Goal: Ask a question

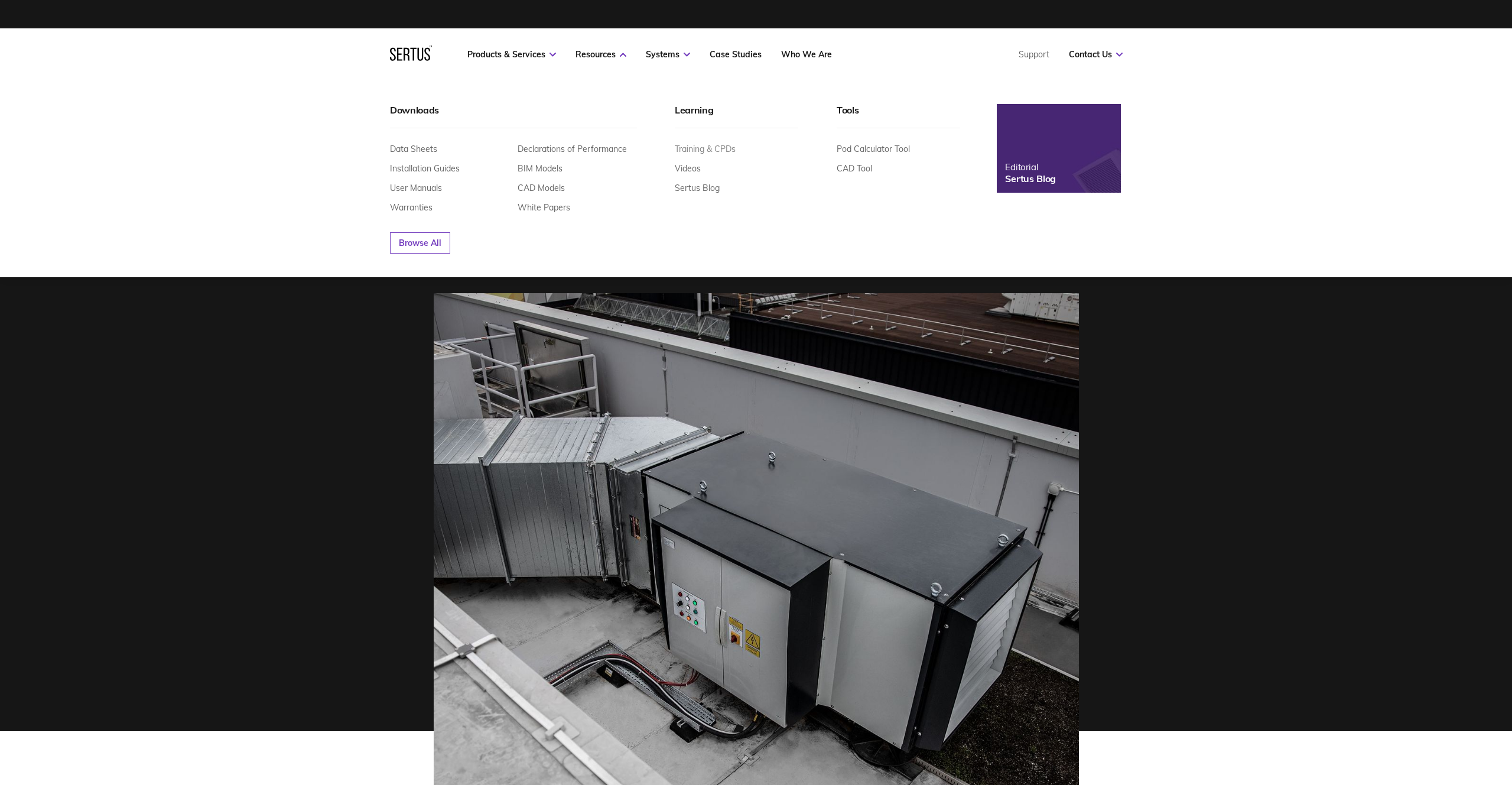
click at [698, 149] on link "Training & CPDs" at bounding box center [705, 149] width 61 height 10
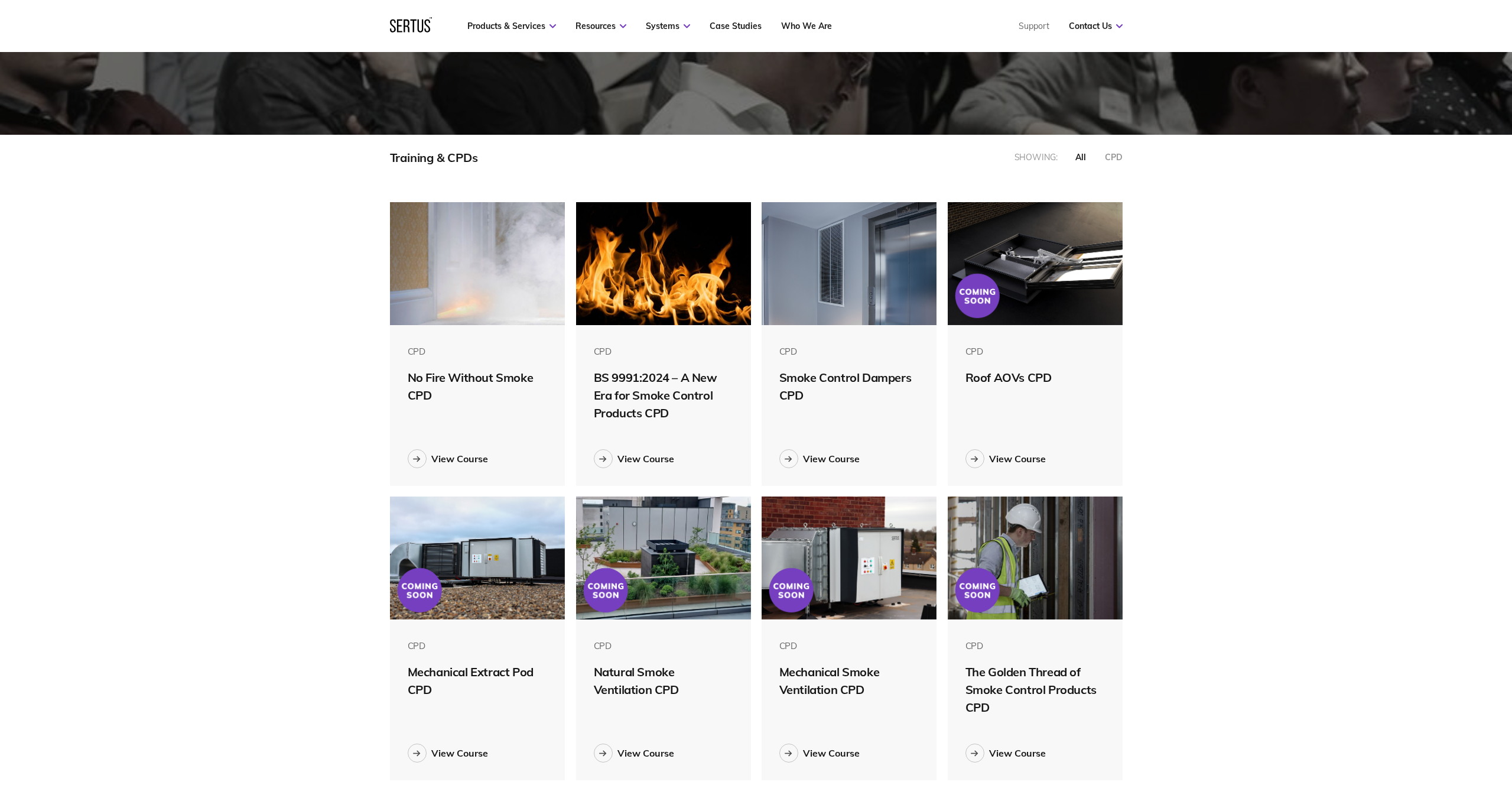
scroll to position [235, 0]
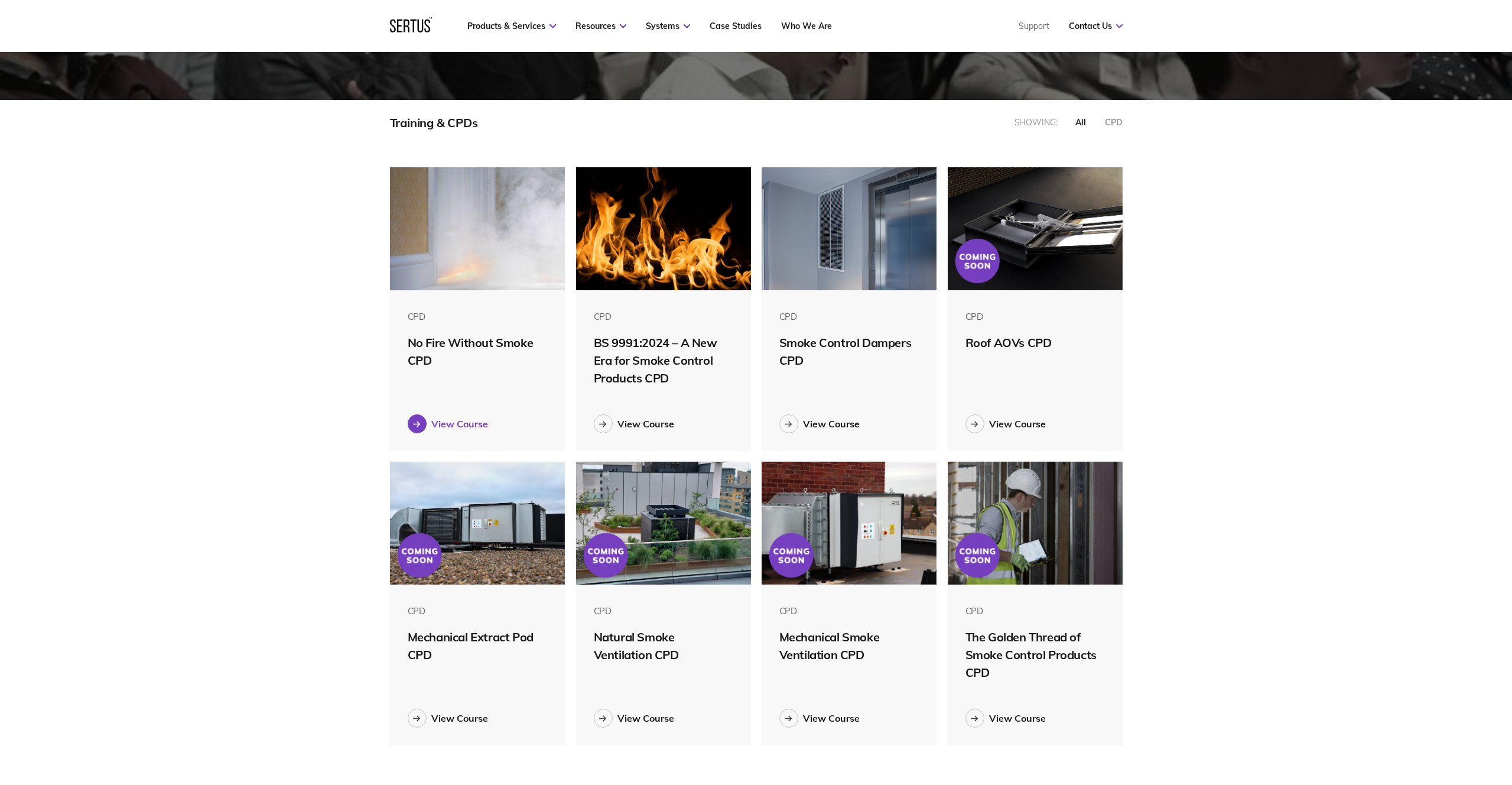
click at [464, 423] on div "View Course" at bounding box center [460, 424] width 57 height 12
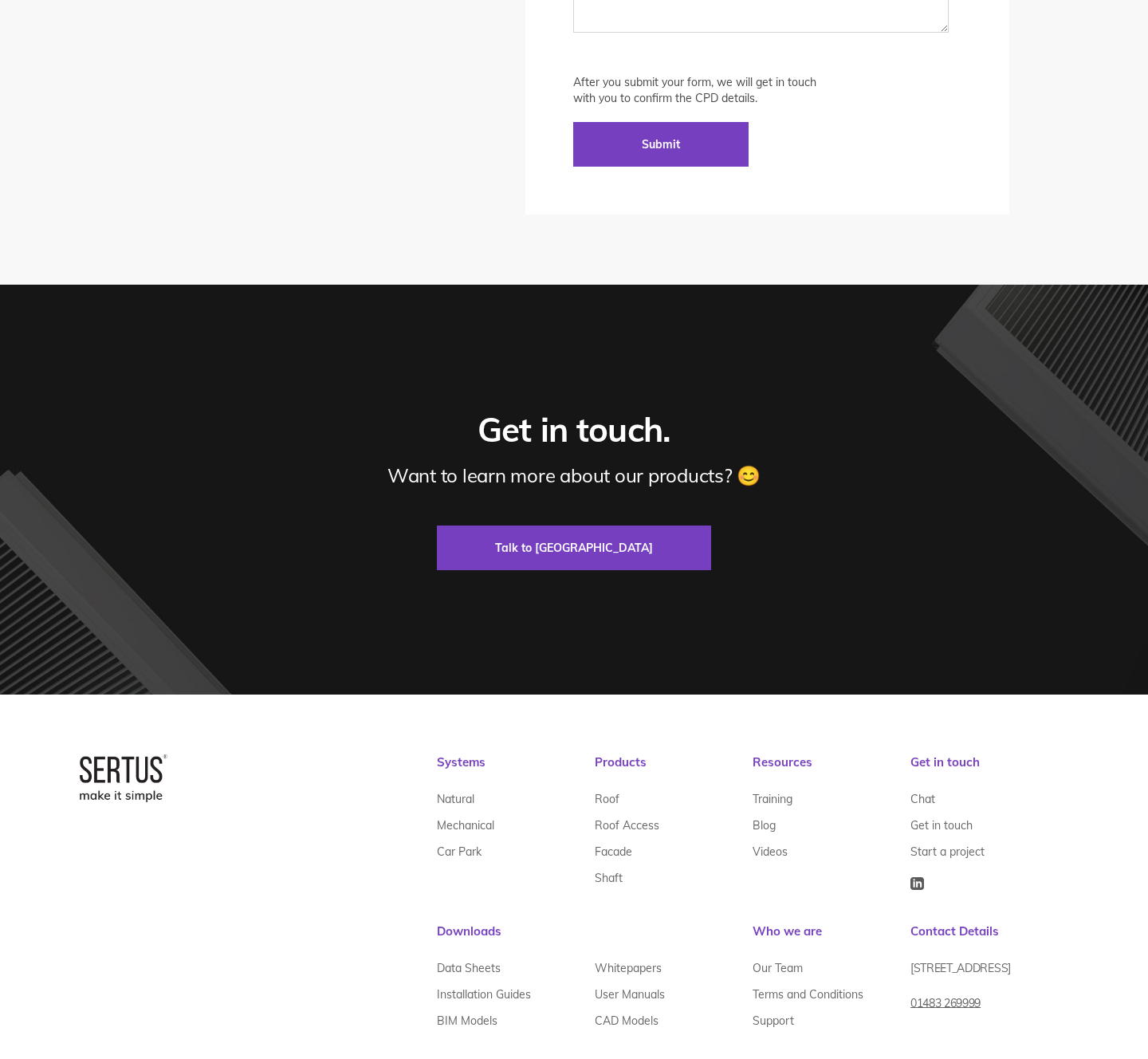
scroll to position [3666, 0]
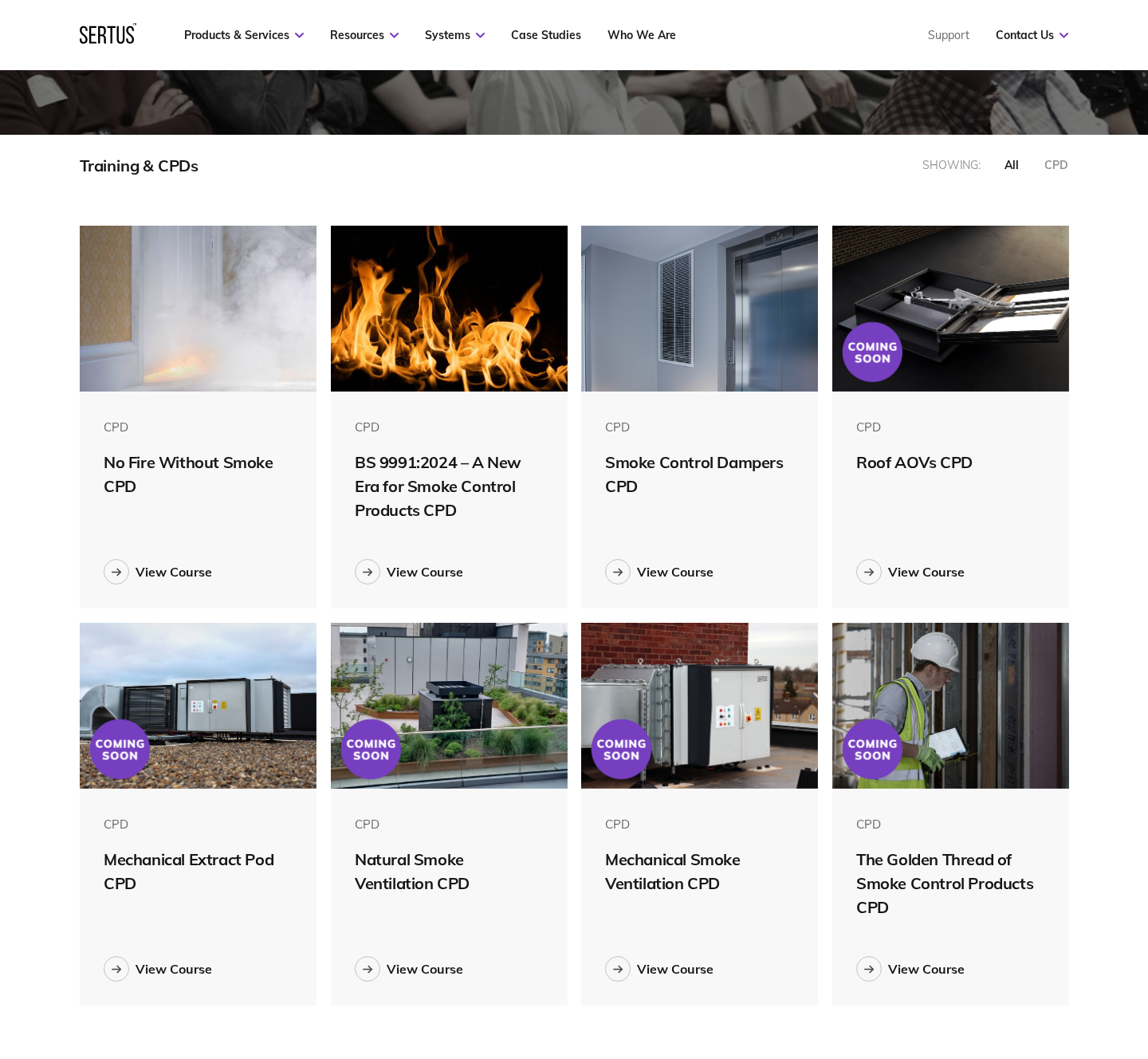
scroll to position [780, 990]
click at [428, 494] on div "BS 9991:2024 – A New Era for Smoke Control Products CPD" at bounding box center [449, 486] width 189 height 72
click at [428, 583] on link "View Course" at bounding box center [449, 571] width 189 height 26
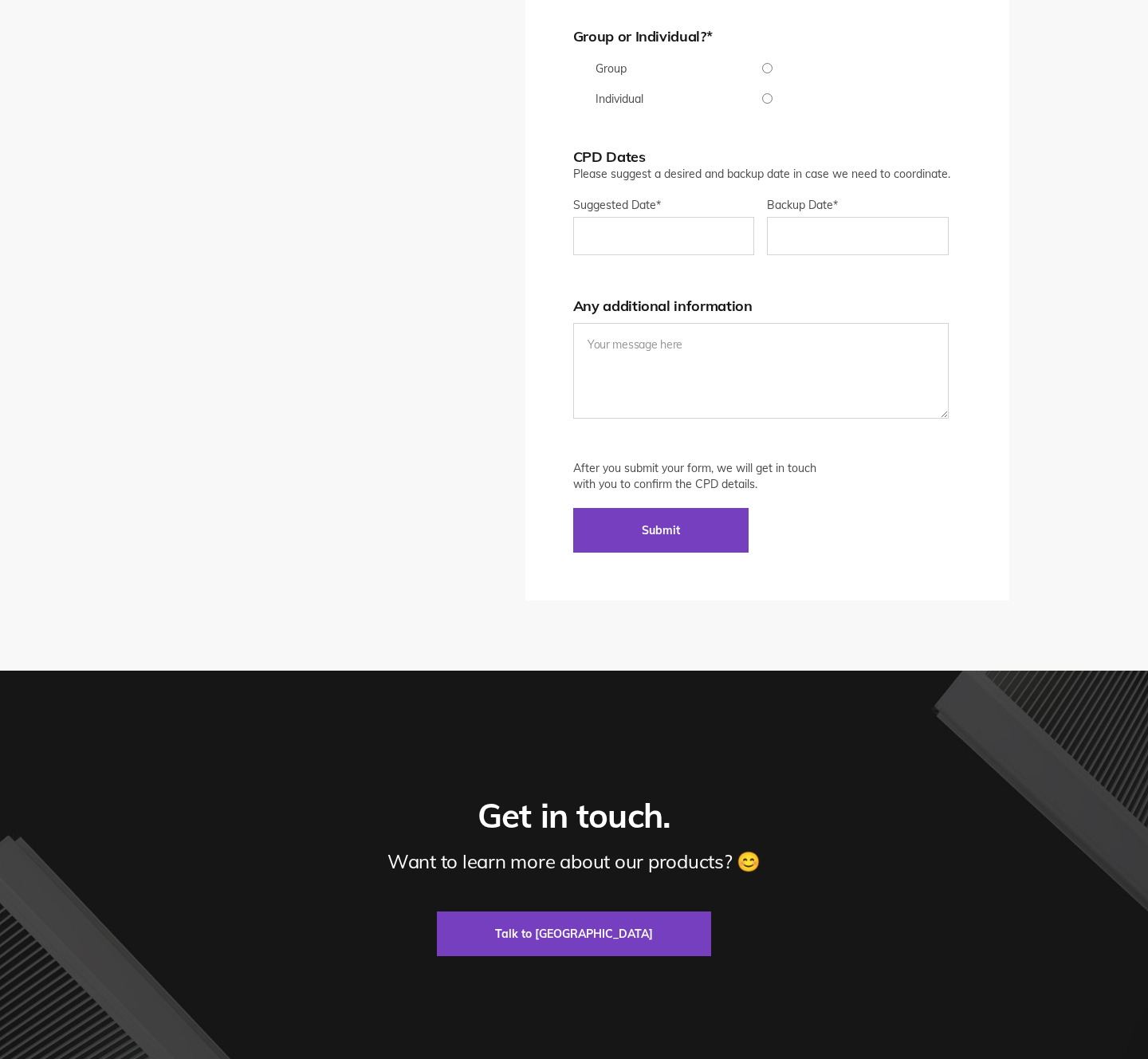
scroll to position [4051, 0]
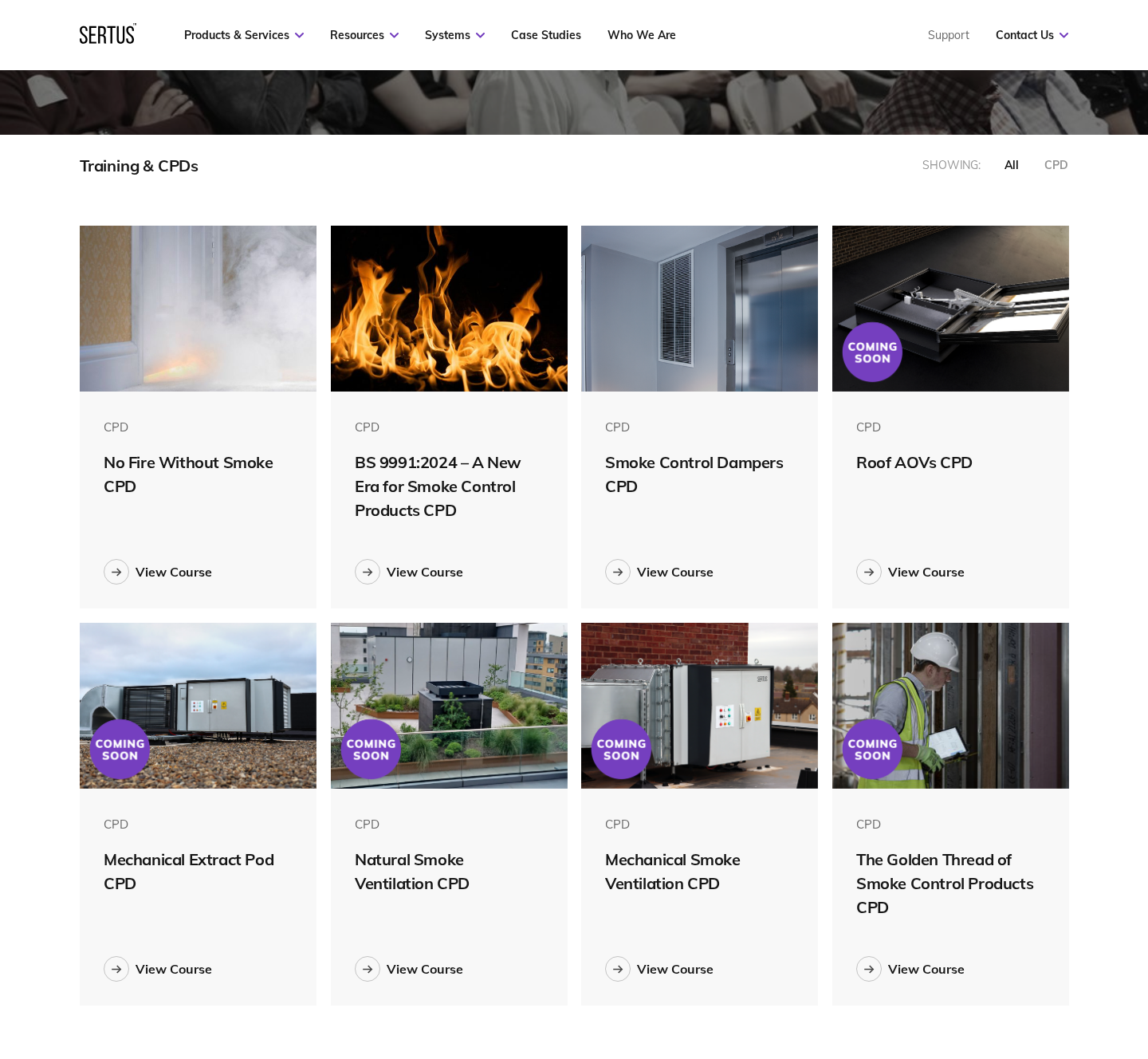
scroll to position [780, 990]
click at [672, 569] on div "View Course" at bounding box center [675, 572] width 77 height 16
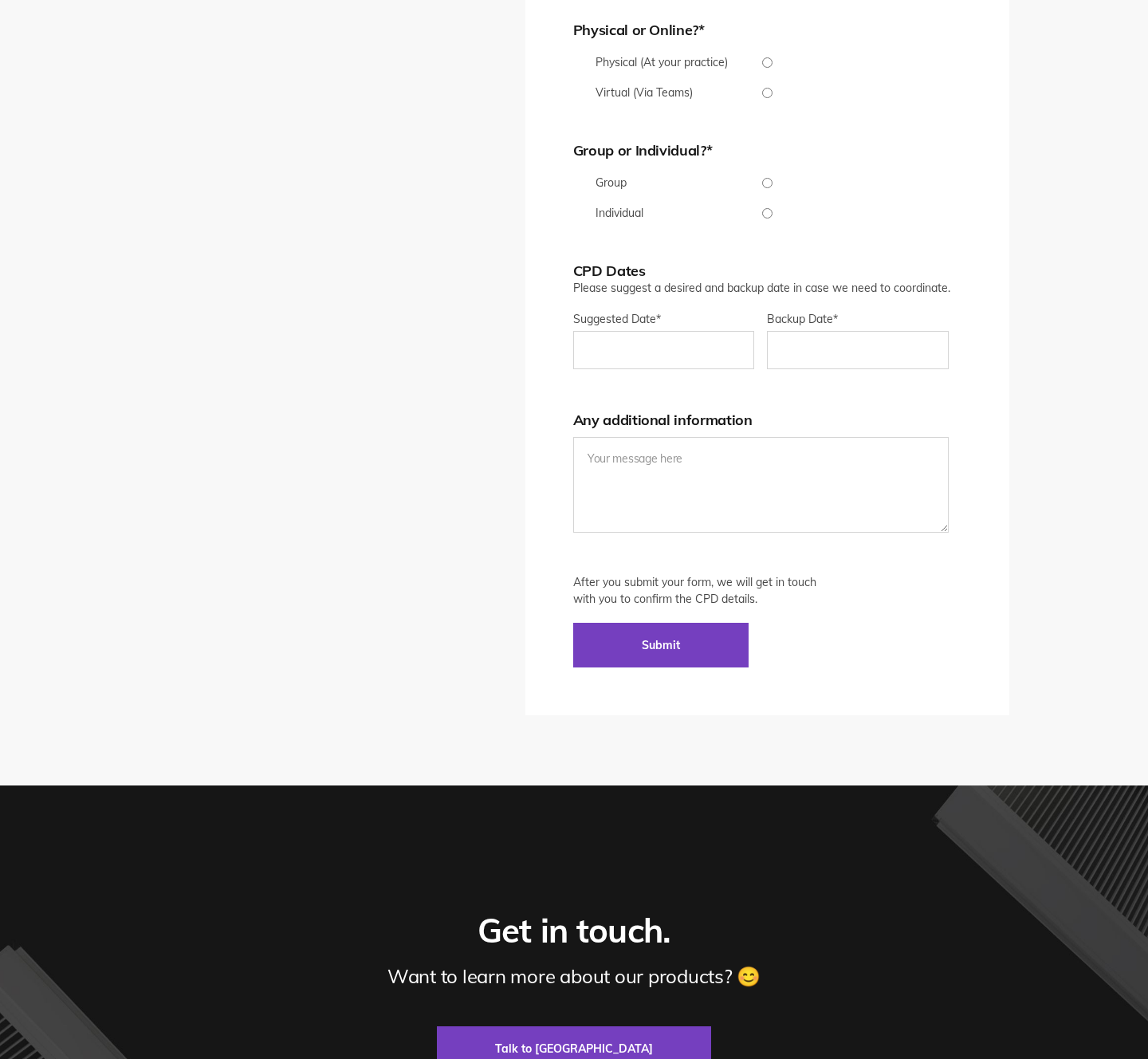
scroll to position [4167, 0]
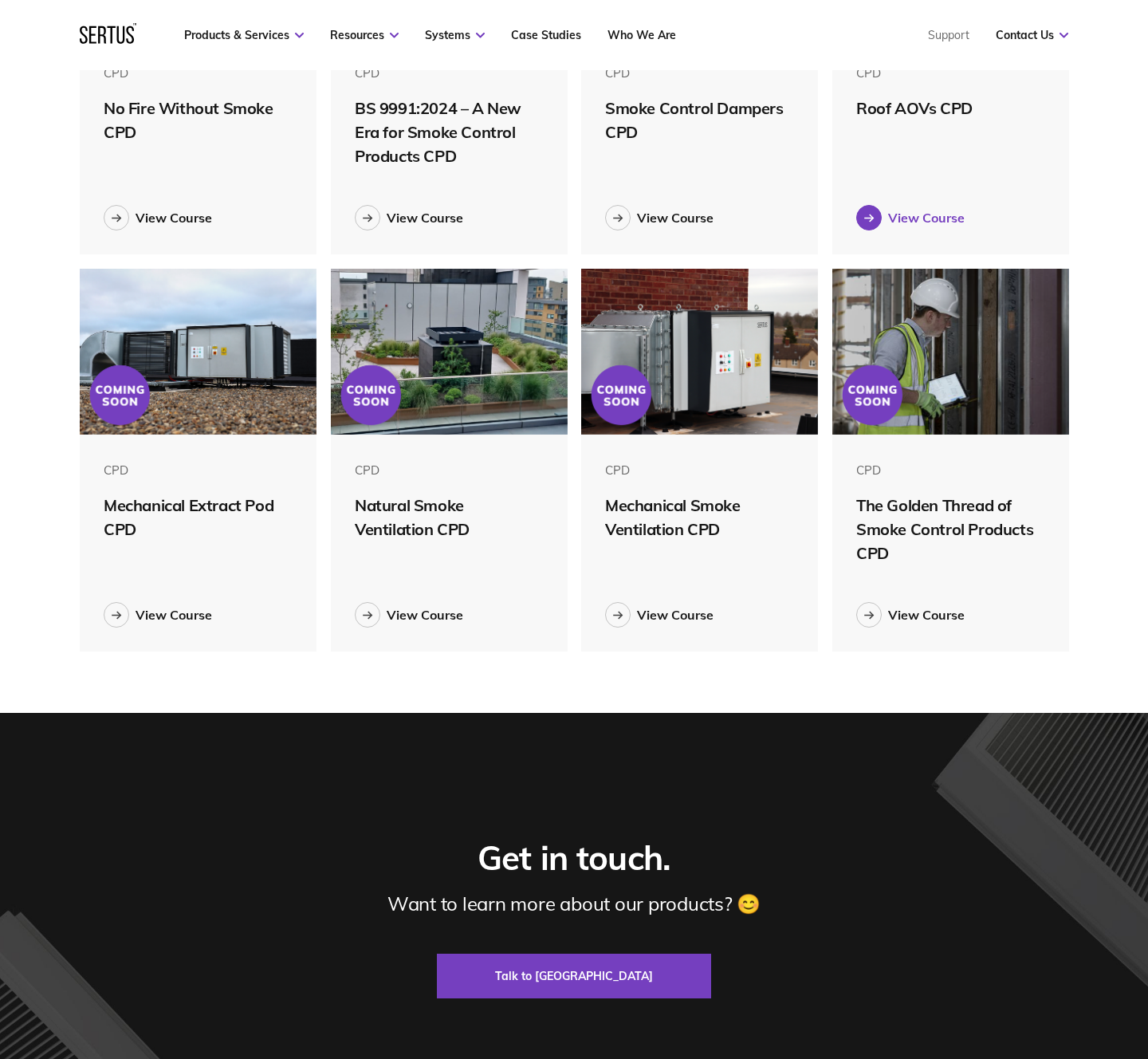
click at [943, 222] on div "View Course" at bounding box center [926, 217] width 77 height 16
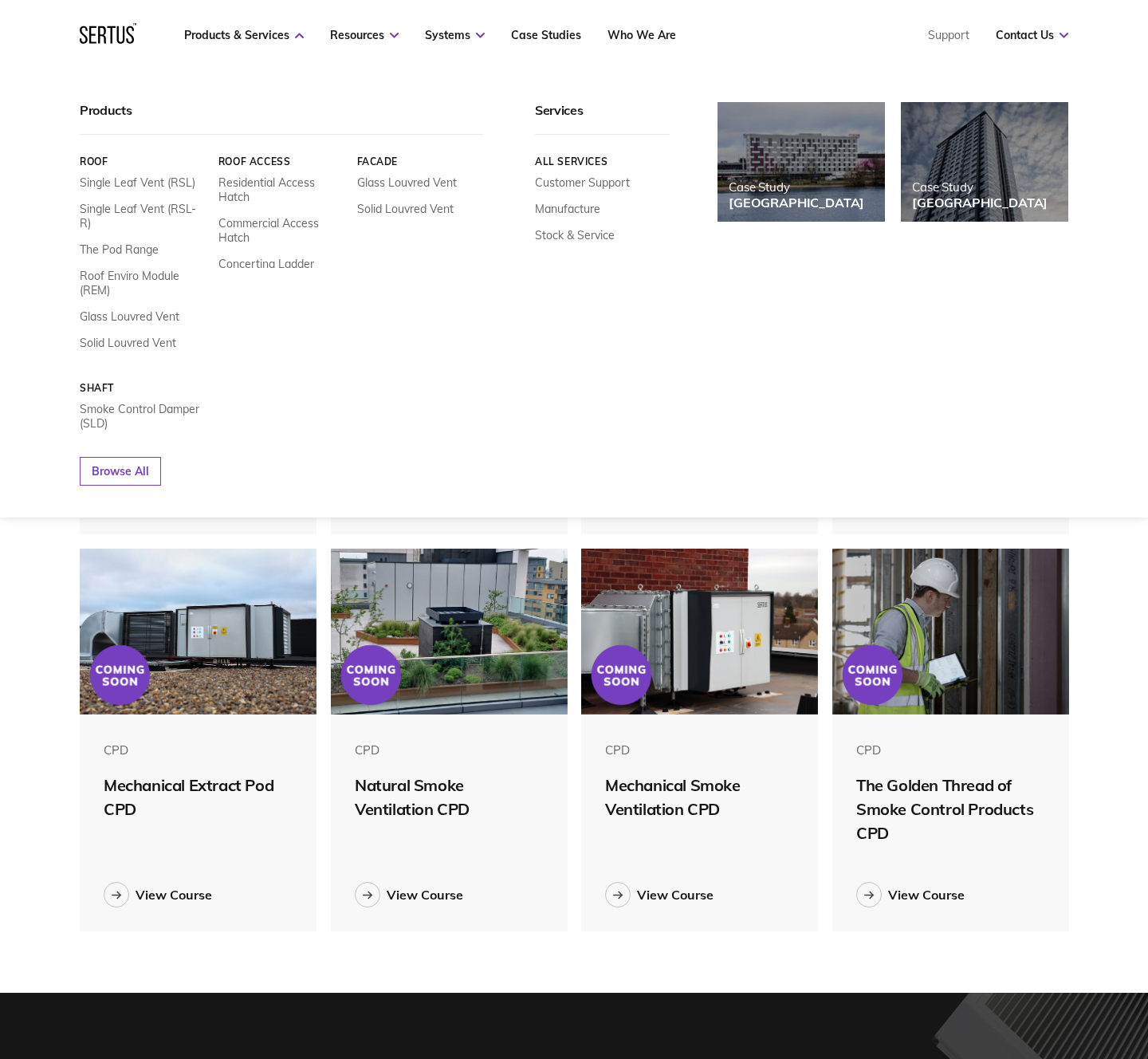
scroll to position [8, 8]
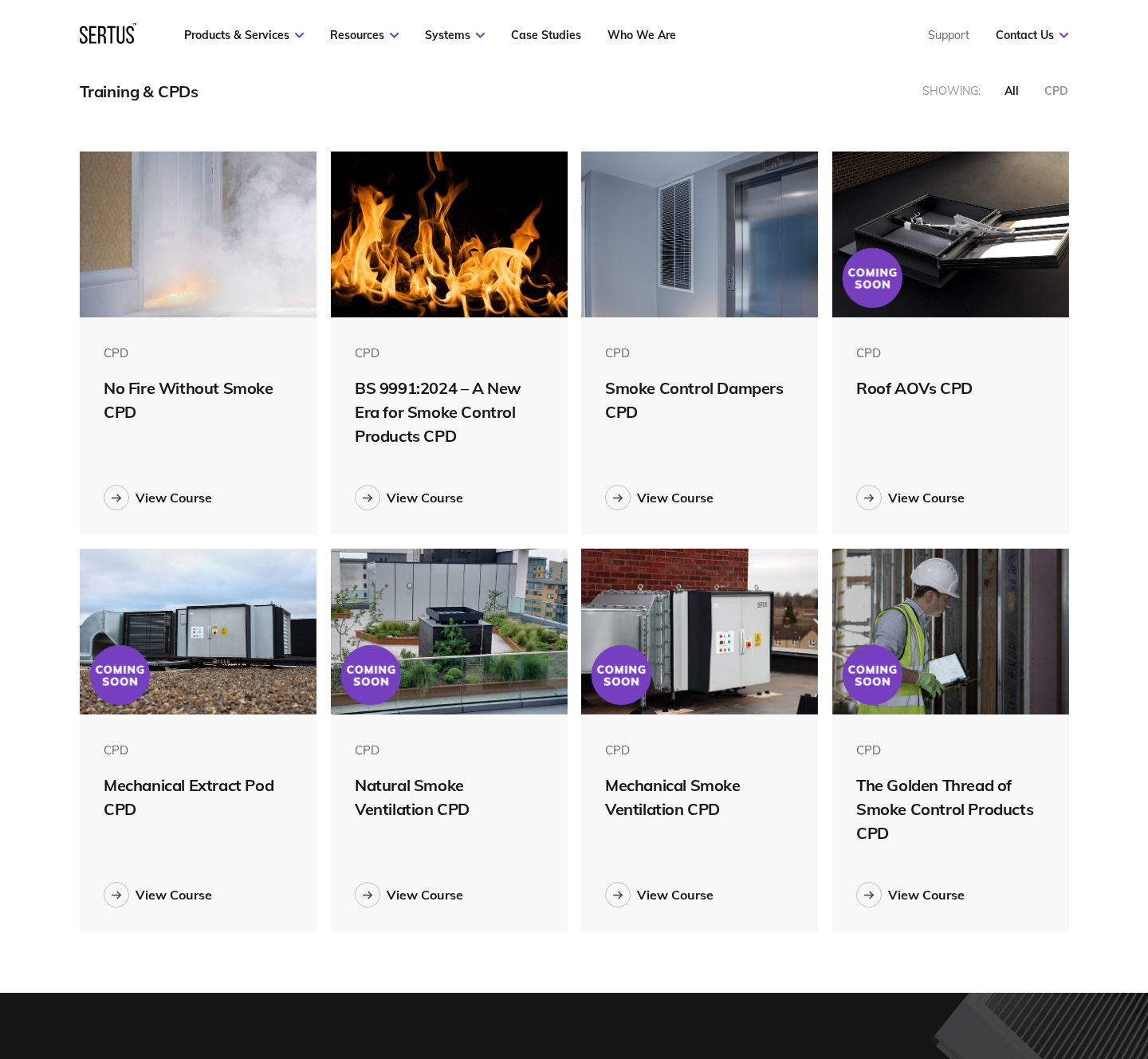
click at [201, 259] on img at bounding box center [198, 234] width 237 height 166
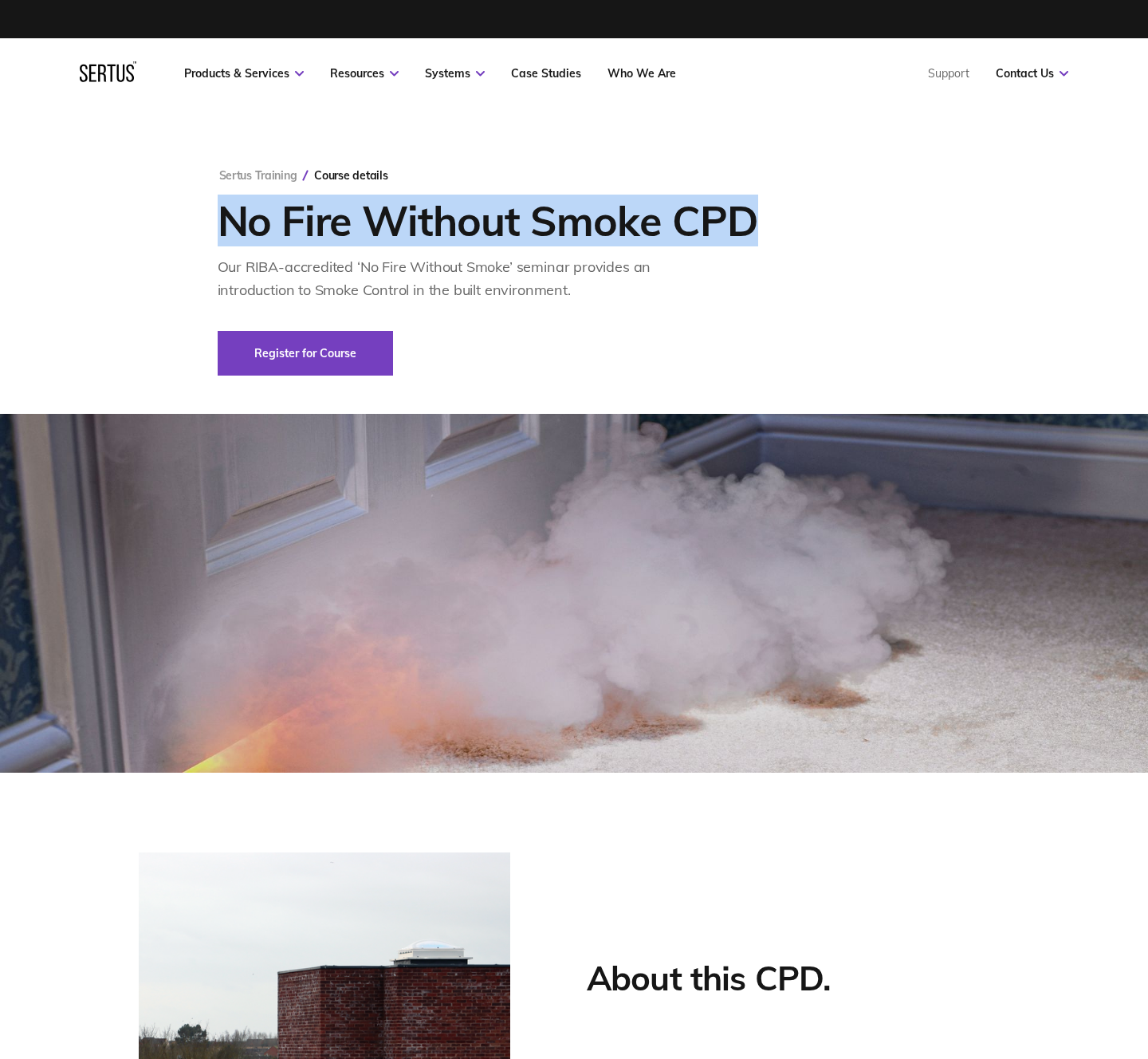
drag, startPoint x: 226, startPoint y: 226, endPoint x: 925, endPoint y: 208, distance: 699.2
click at [925, 208] on div "Sertus Training Course details No Fire Without Smoke CPD Our RIBA-accredited ‘N…" at bounding box center [574, 272] width 713 height 208
copy h1 "No Fire Without Smoke CPD"
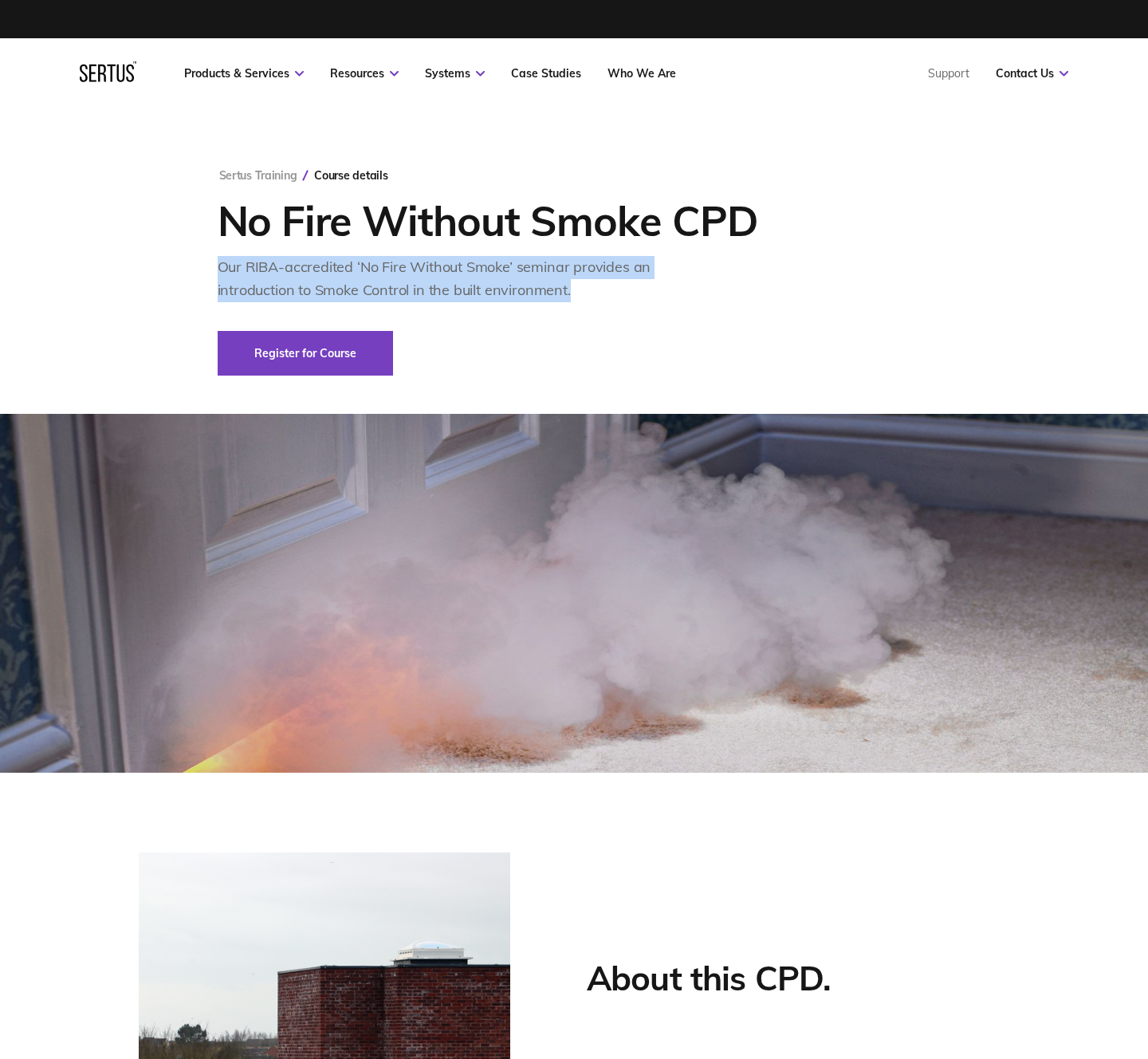
drag, startPoint x: 220, startPoint y: 265, endPoint x: 685, endPoint y: 296, distance: 466.0
click at [685, 296] on div "Sertus Training Course details No Fire Without Smoke CPD Our RIBA-accredited ‘N…" at bounding box center [574, 272] width 713 height 208
copy div "Our RIBA-accredited ‘No Fire Without Smoke’ seminar provides an introduction to…"
click at [449, 328] on div "Sertus Training Course details No Fire Without Smoke CPD Our RIBA-accredited ‘N…" at bounding box center [574, 272] width 713 height 208
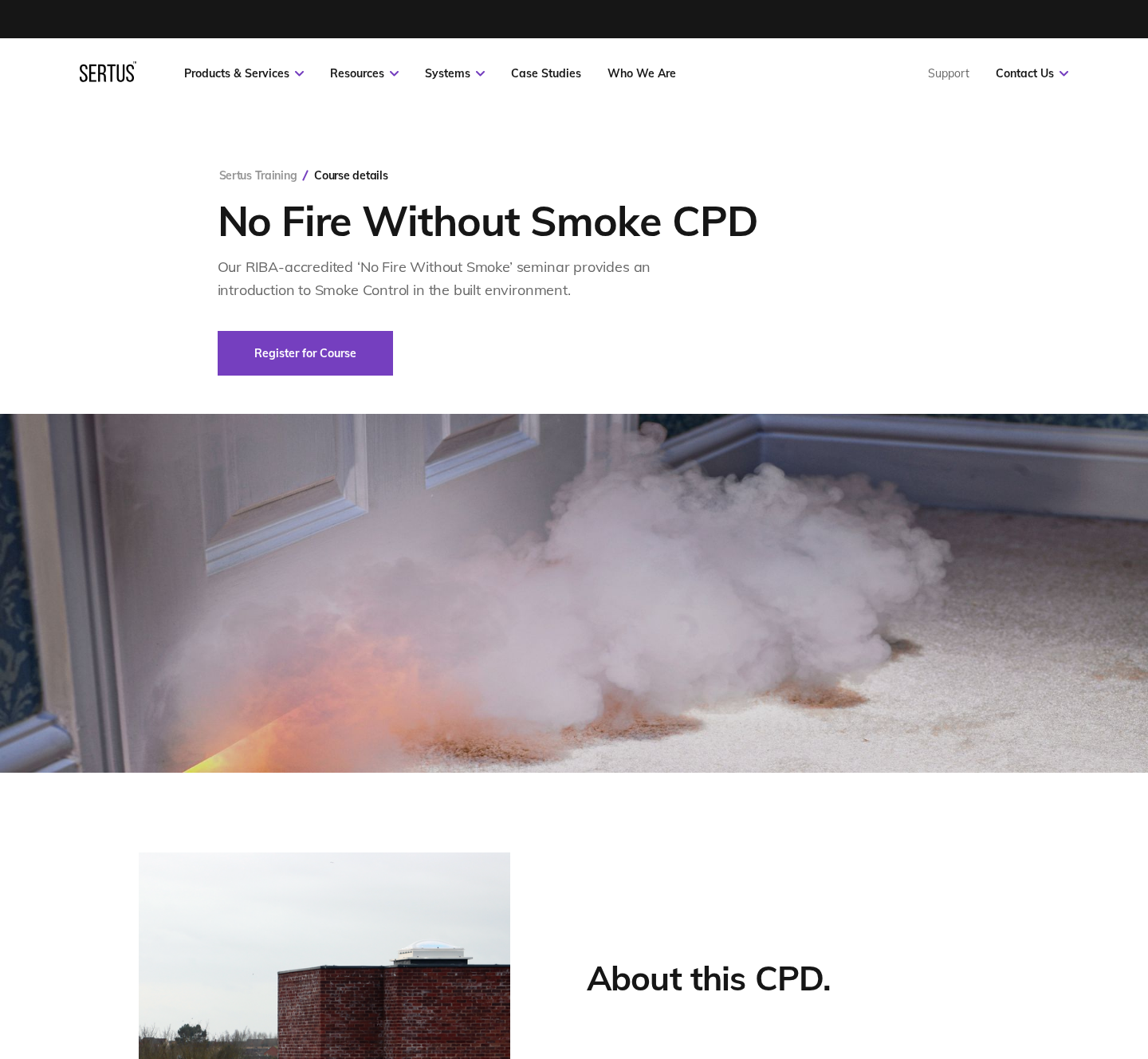
click at [601, 340] on div "Sertus Training Course details No Fire Without Smoke CPD Our RIBA-accredited ‘N…" at bounding box center [574, 272] width 713 height 208
click at [472, 315] on div "Sertus Training Course details No Fire Without Smoke CPD Our RIBA-accredited ‘N…" at bounding box center [574, 272] width 713 height 208
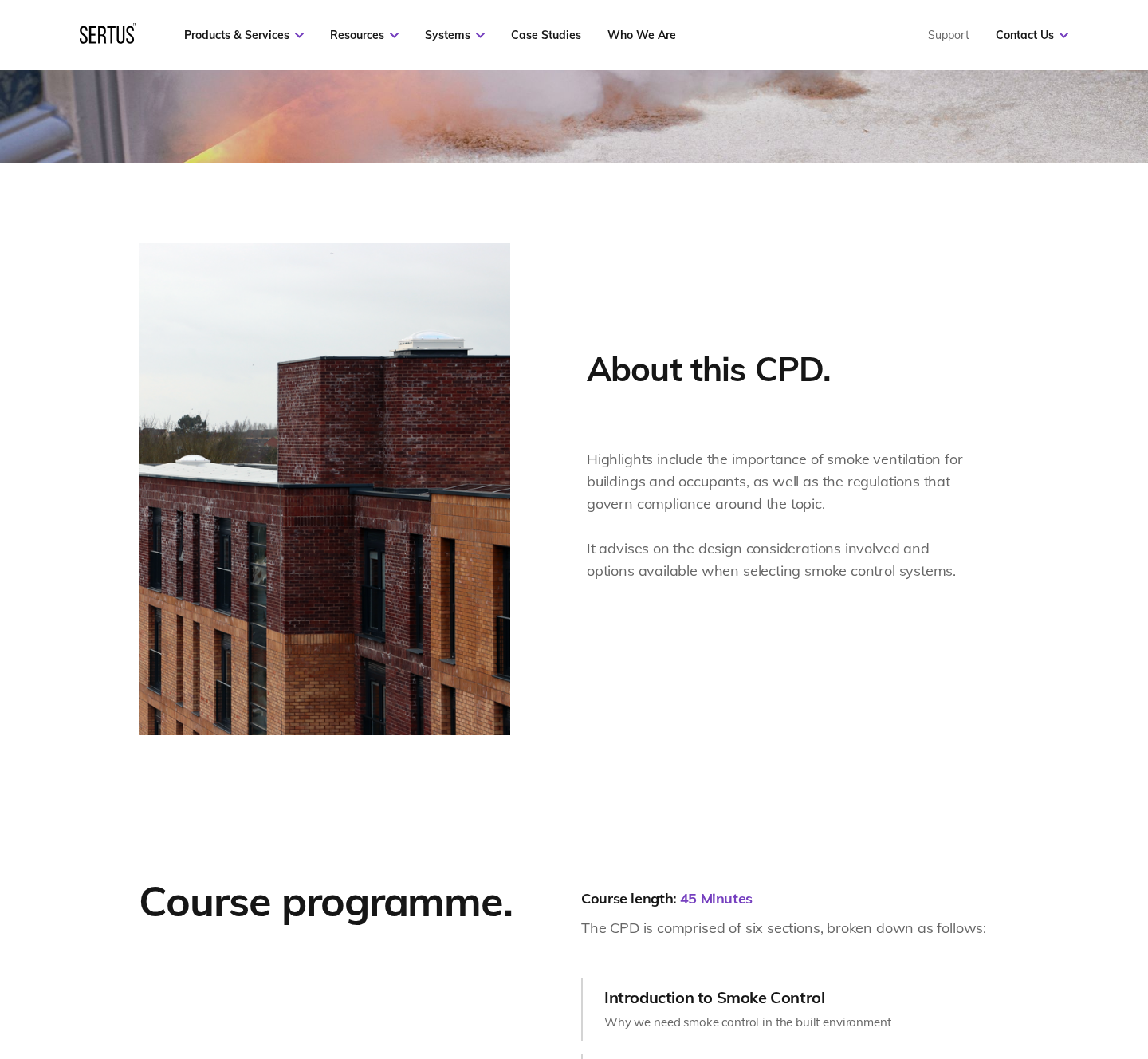
scroll to position [612, 0]
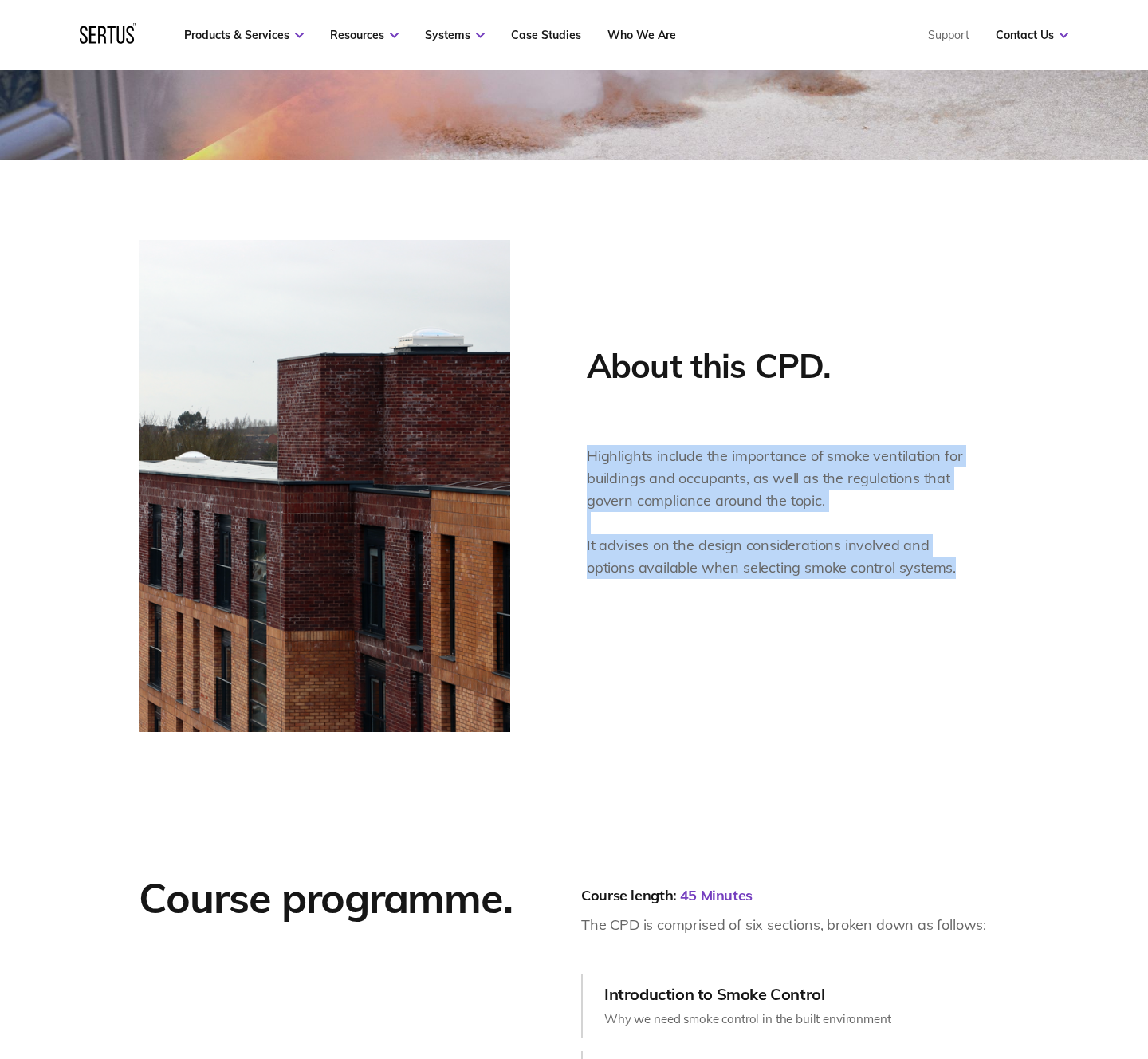
drag, startPoint x: 589, startPoint y: 455, endPoint x: 1001, endPoint y: 570, distance: 427.7
click at [1001, 570] on div "About this CPD. Highlights include the importance of smoke ventilation for buil…" at bounding box center [574, 486] width 871 height 492
copy div "Highlights include the importance of smoke ventilation for buildings and occupa…"
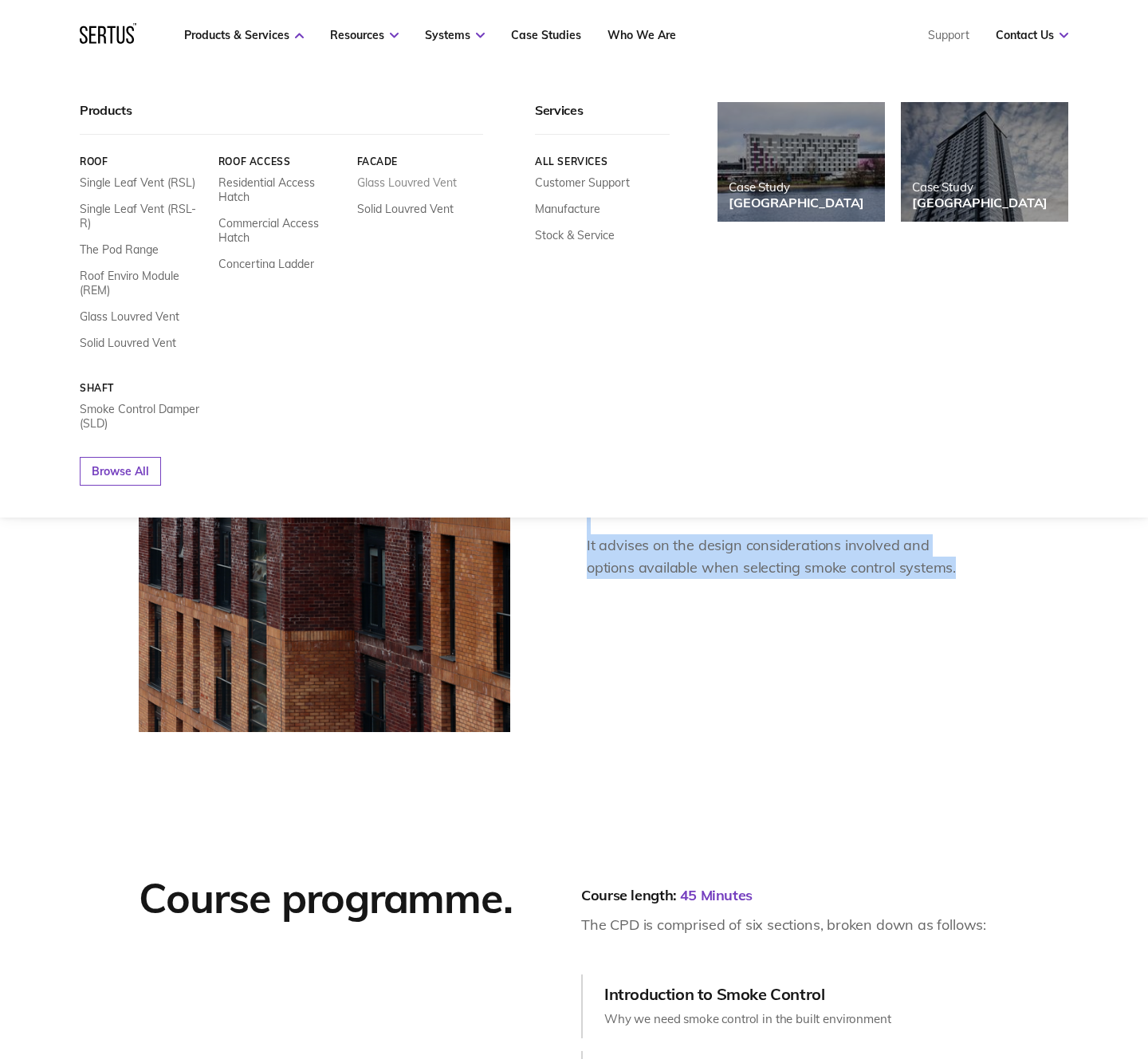
click at [402, 183] on link "Glass Louvred Vent" at bounding box center [406, 182] width 99 height 14
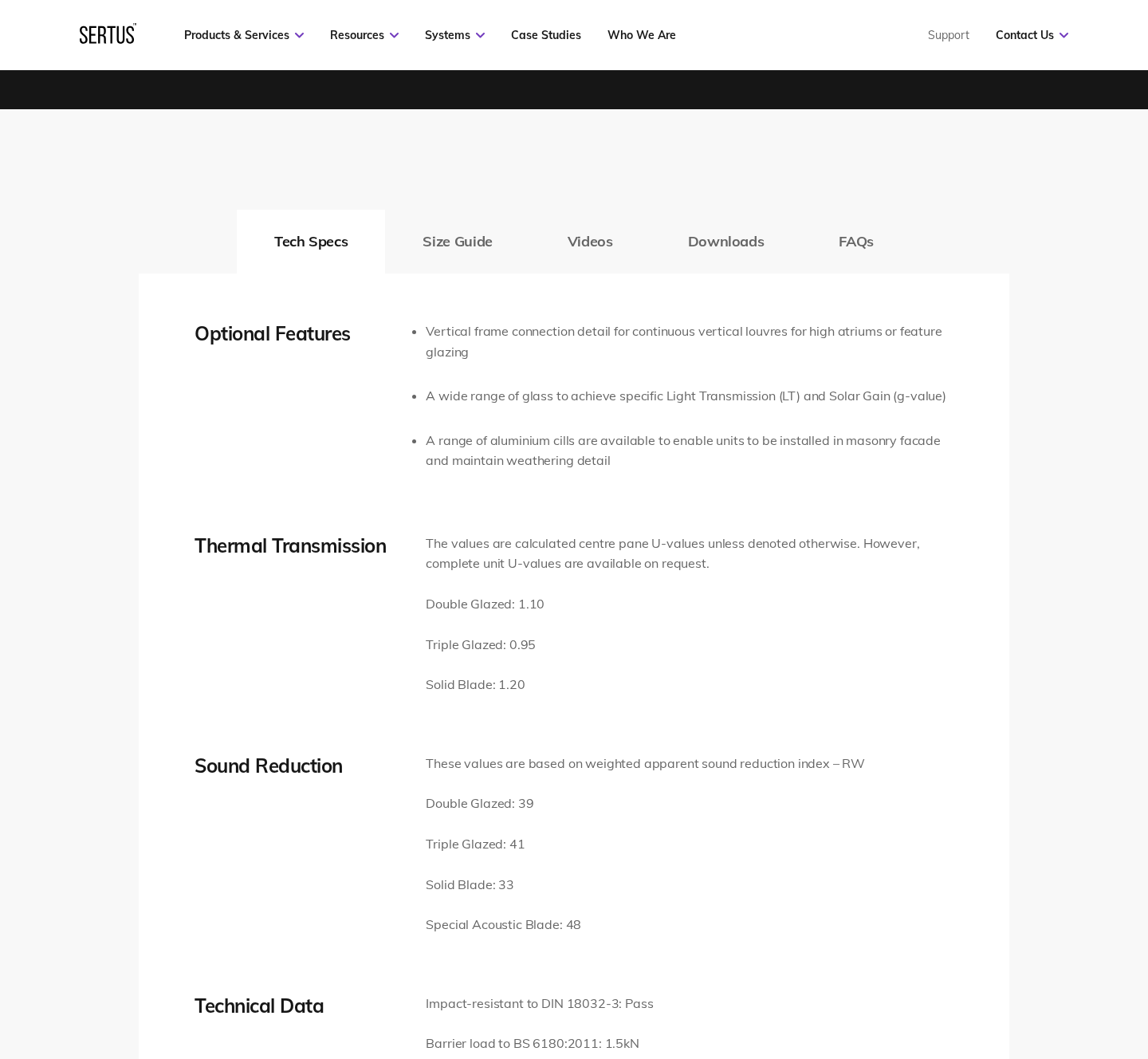
scroll to position [2491, 0]
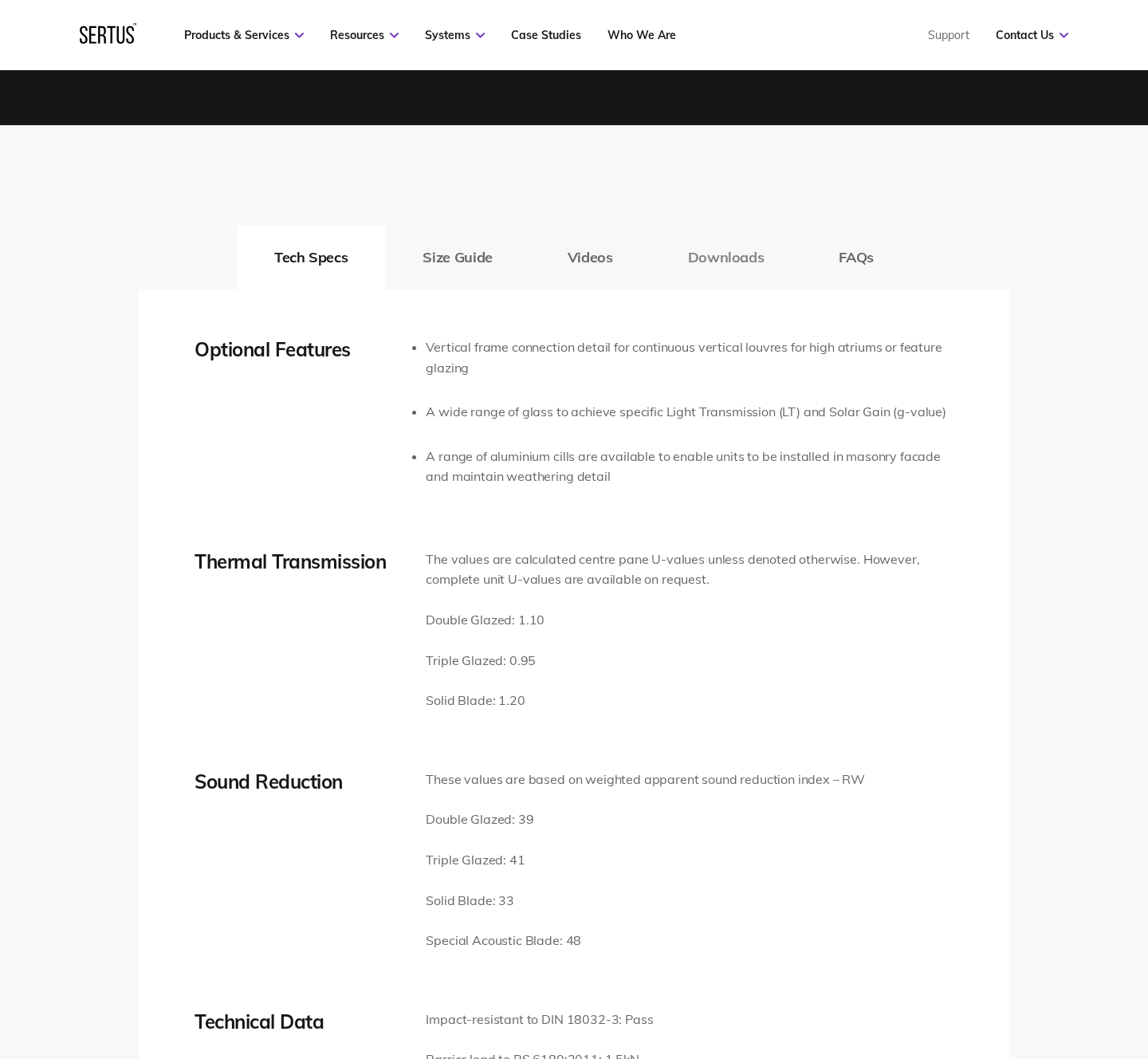
click at [732, 256] on button "Downloads" at bounding box center [727, 258] width 151 height 64
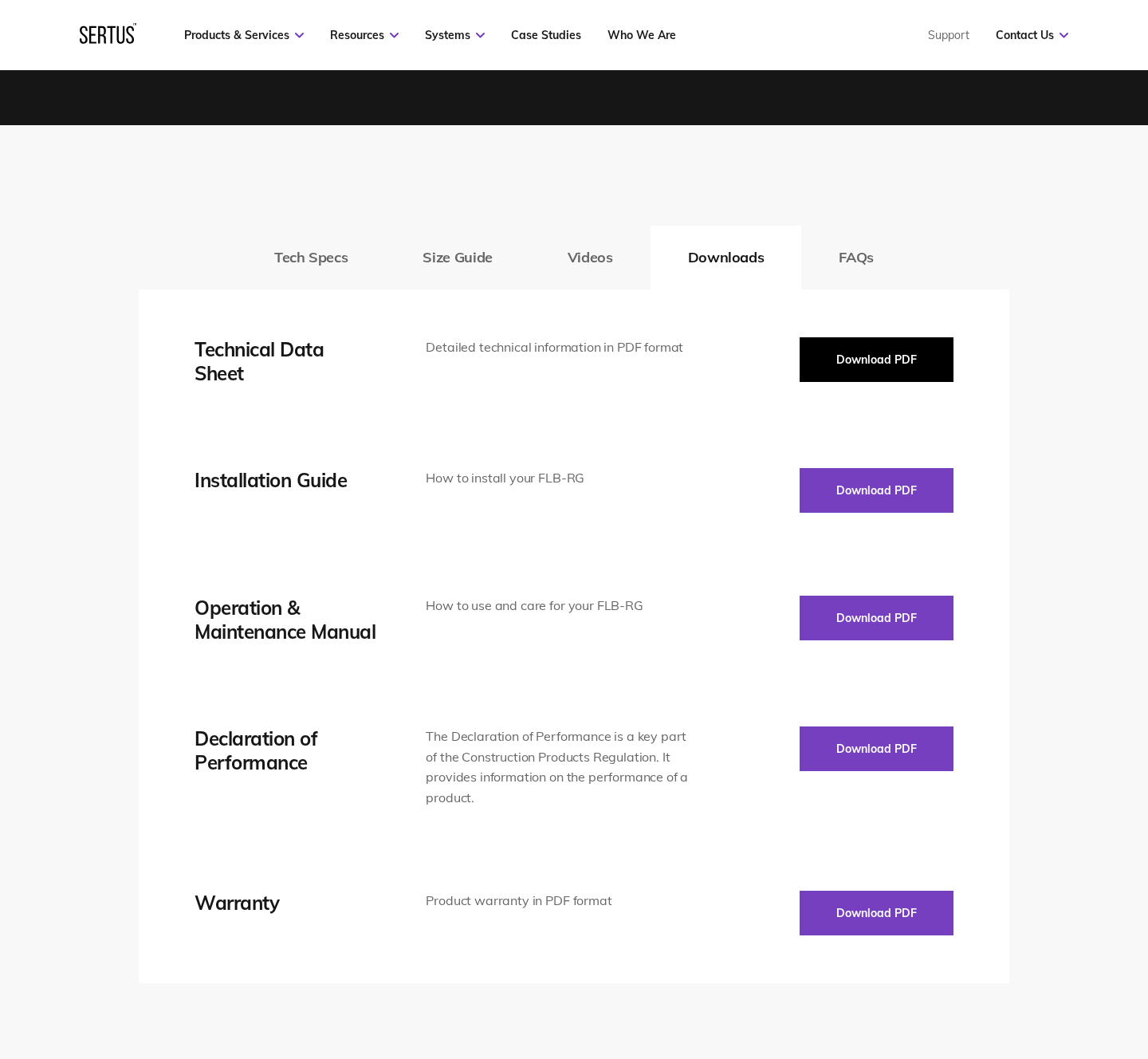
click at [930, 359] on button "Download PDF" at bounding box center [876, 359] width 154 height 45
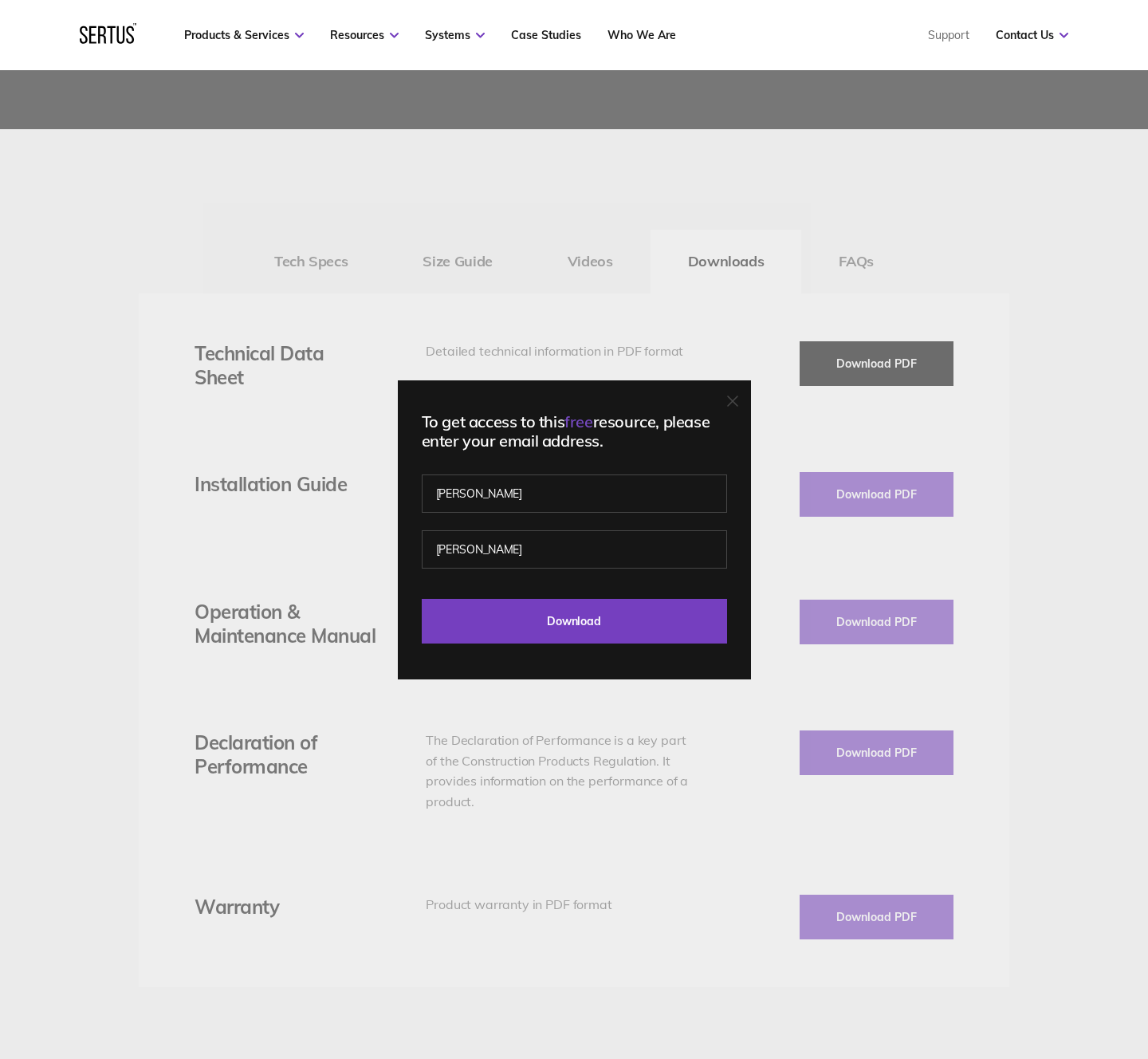
scroll to position [2486, 0]
drag, startPoint x: 422, startPoint y: 419, endPoint x: 662, endPoint y: 442, distance: 241.1
click at [662, 442] on div "To get access to this free resource, please enter your email address." at bounding box center [574, 432] width 305 height 39
copy div "To get access to this free resource, please enter your email address."
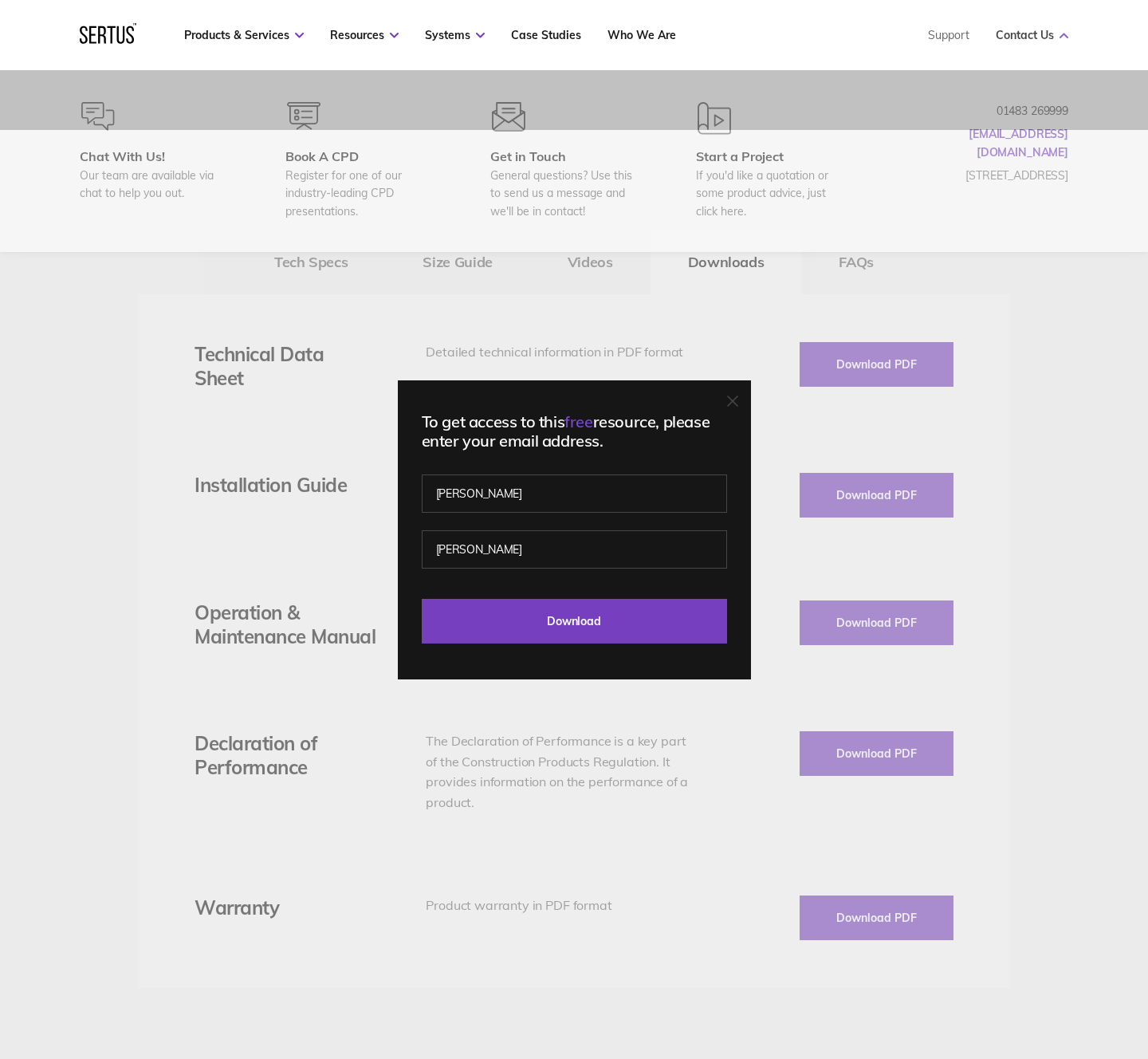
click at [1008, 30] on link "Contact Us" at bounding box center [1032, 35] width 72 height 14
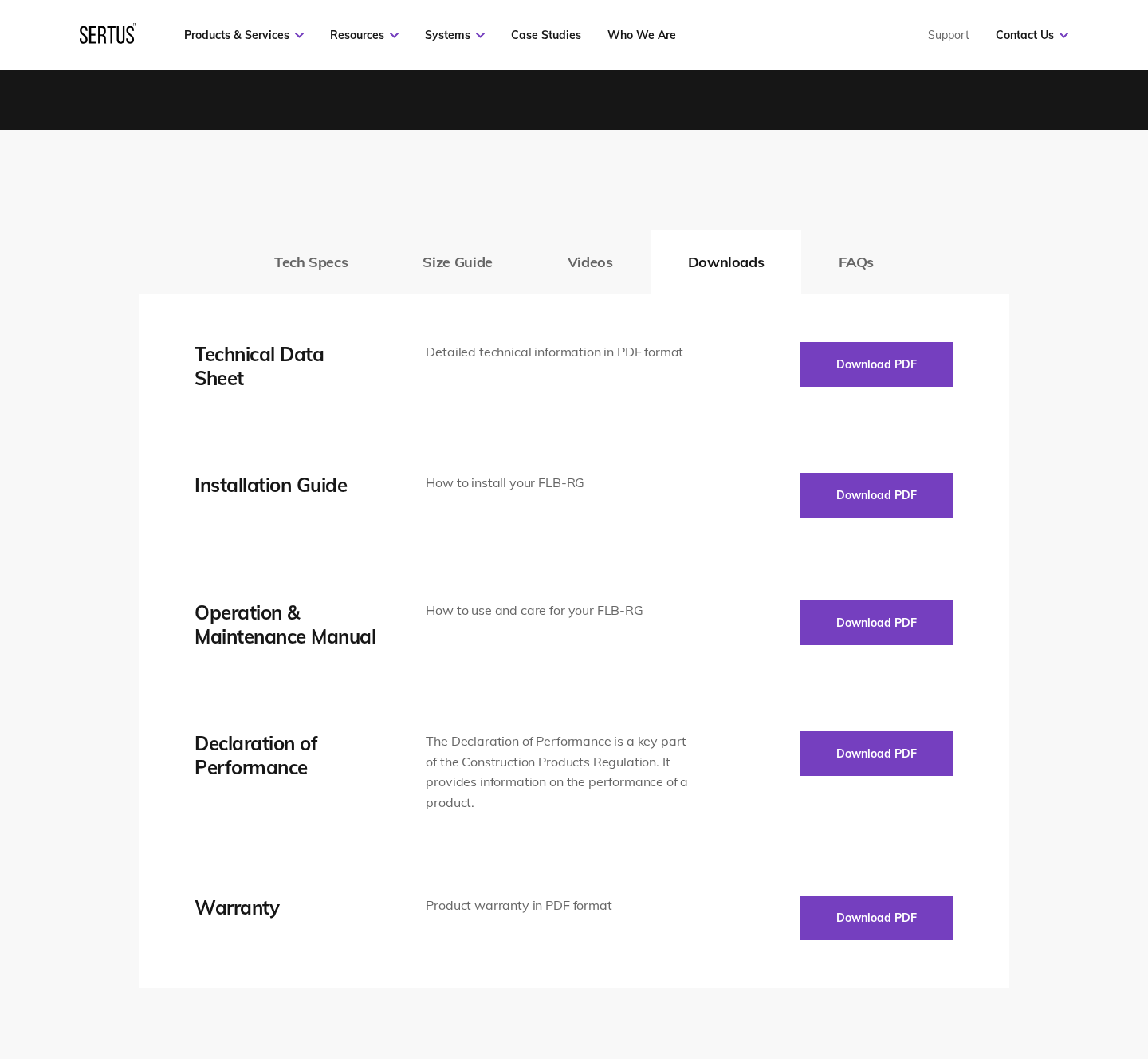
click at [1072, 33] on div "Products & Services Resources Systems Case Studies Who We Are Support Contact U…" at bounding box center [574, 35] width 1052 height 70
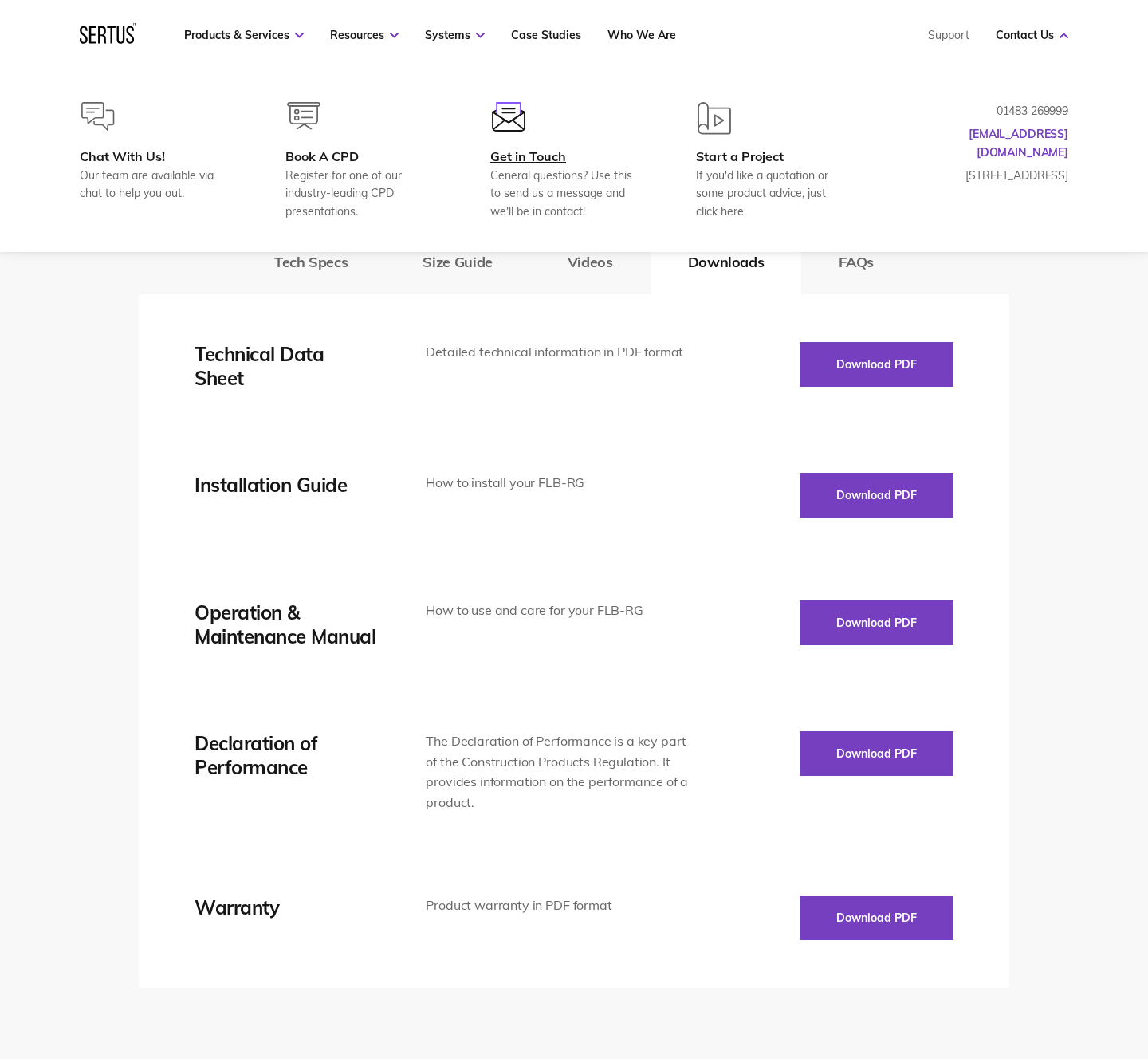
click at [507, 157] on div "Get in Touch" at bounding box center [567, 157] width 154 height 16
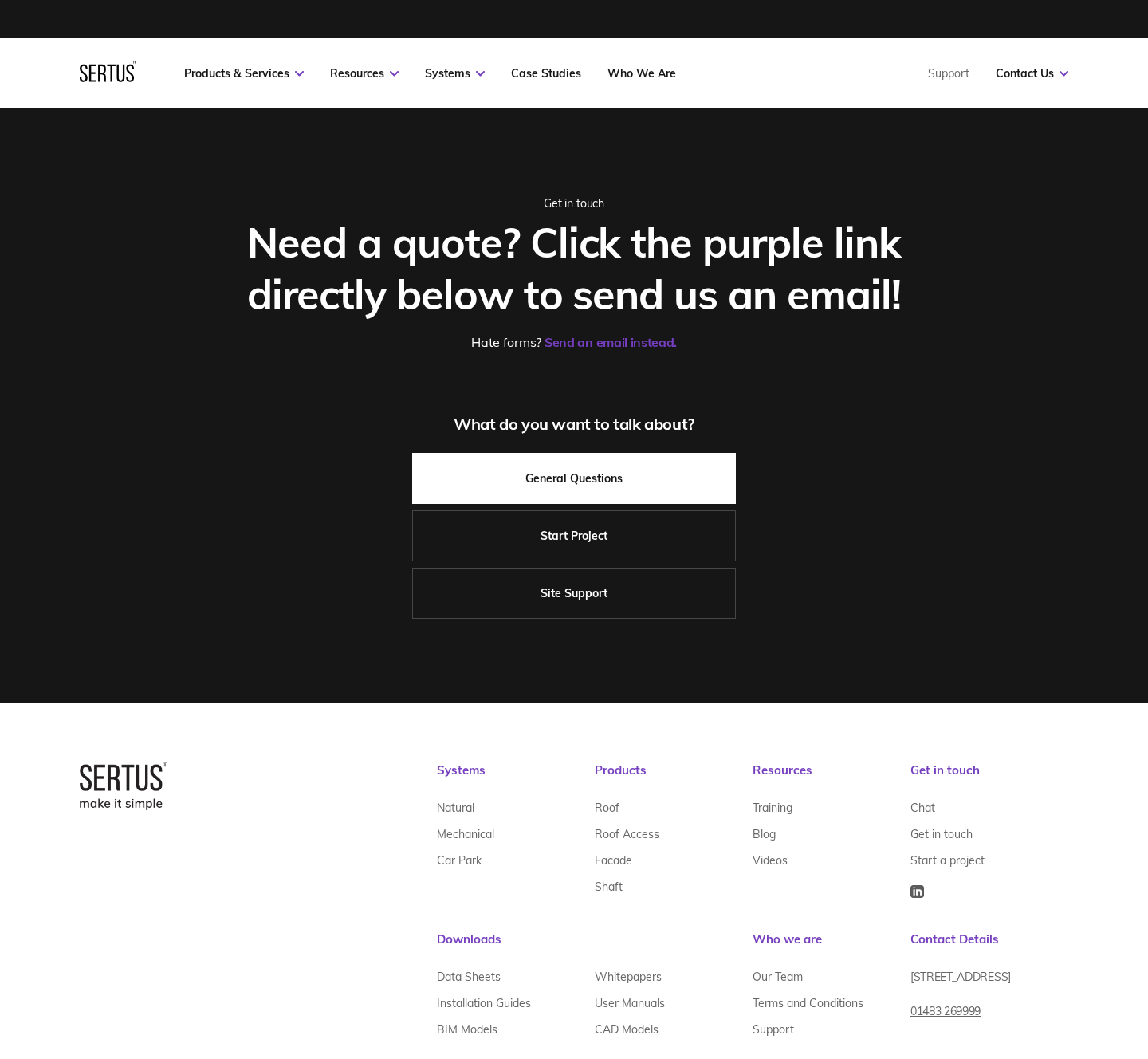
click at [582, 502] on link "General Questions" at bounding box center [574, 478] width 324 height 51
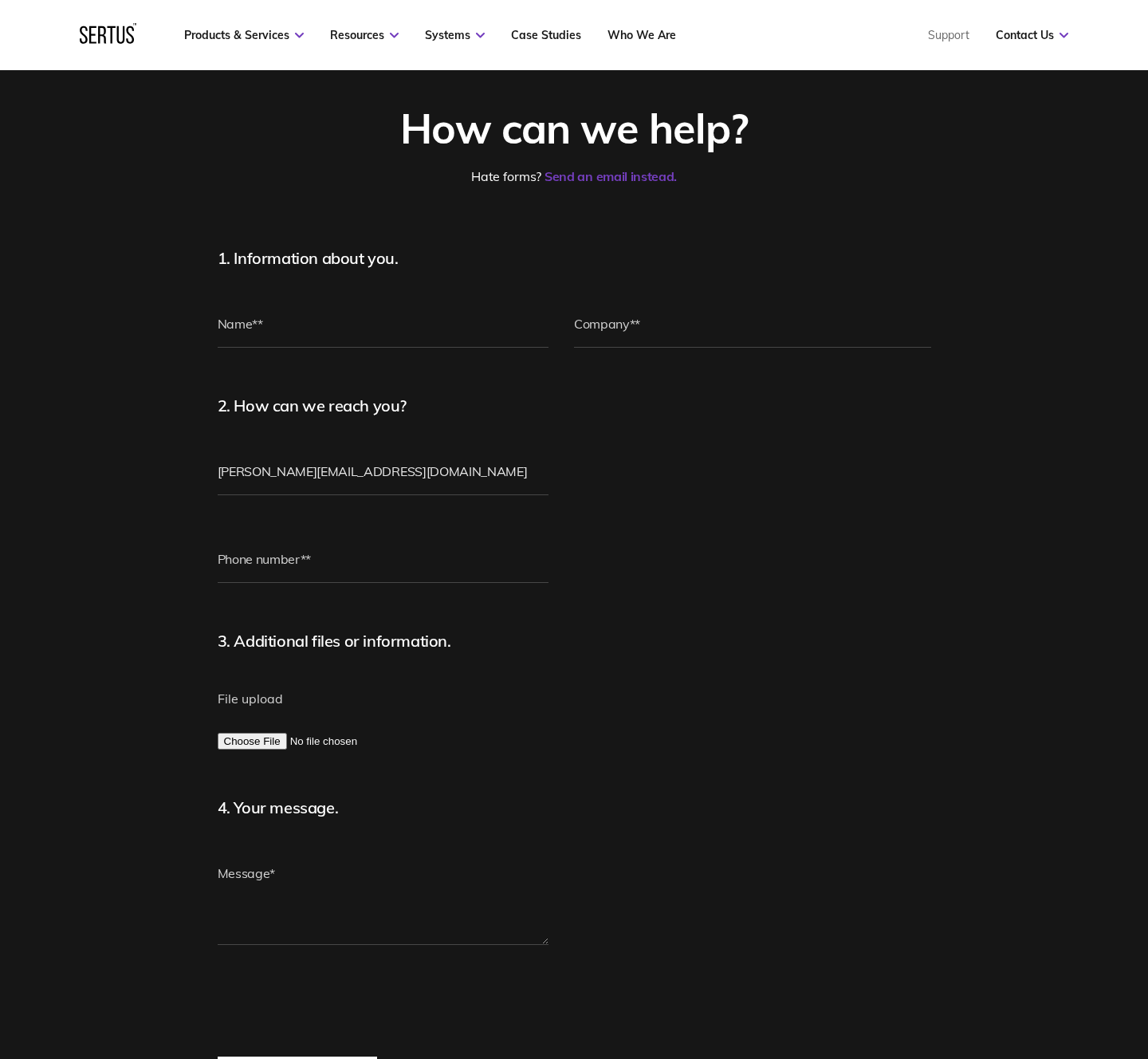
scroll to position [98, 0]
drag, startPoint x: 202, startPoint y: 287, endPoint x: 208, endPoint y: 303, distance: 17.1
click at [204, 288] on div "How can we help? Hate forms? Send an email instead. 1. Information about you. 2…" at bounding box center [574, 603] width 778 height 999
drag, startPoint x: 296, startPoint y: 309, endPoint x: 299, endPoint y: 336, distance: 27.2
click at [296, 309] on input "text" at bounding box center [383, 325] width 332 height 47
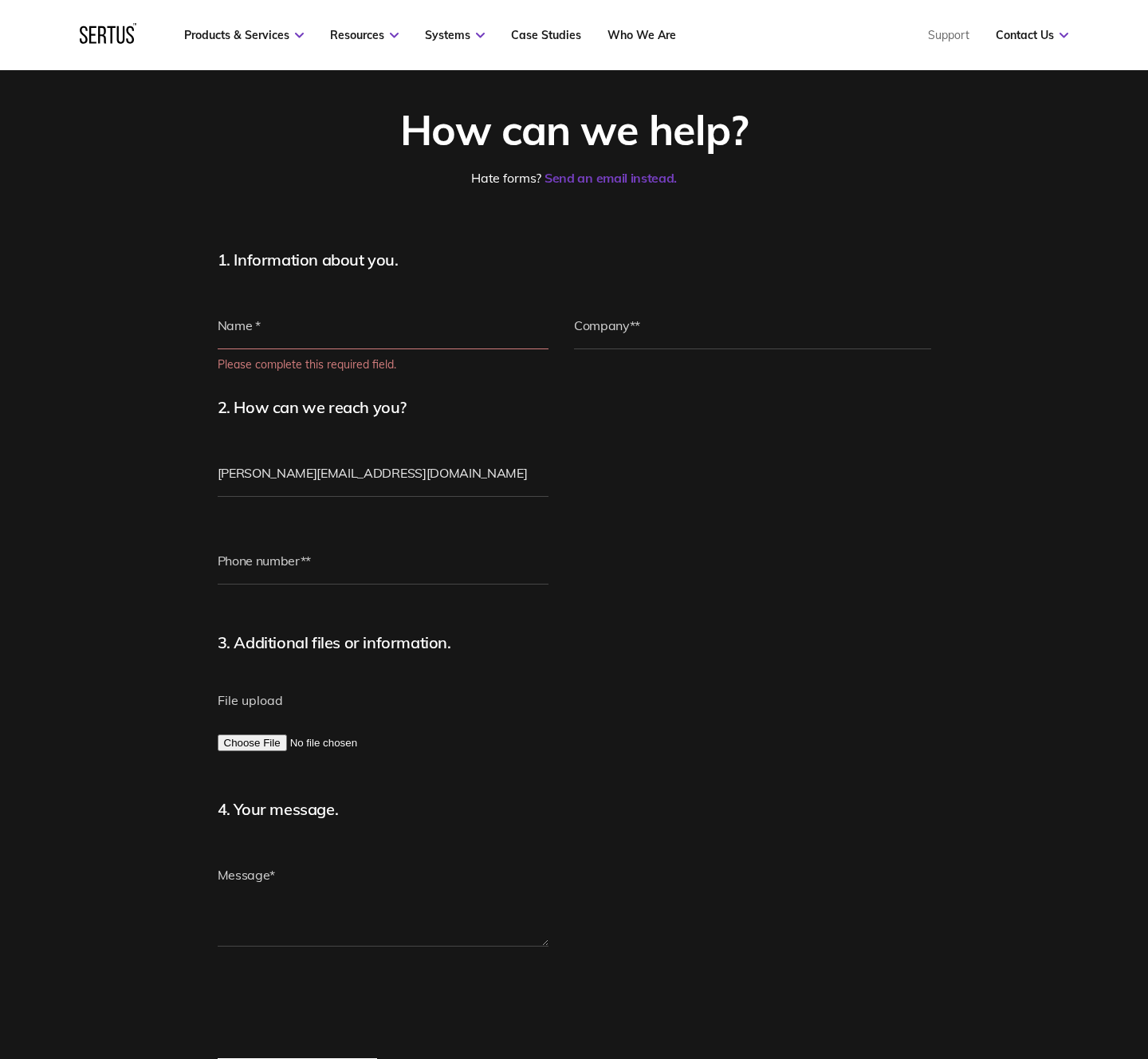
click at [754, 447] on form "1. Information about you. Please complete this required field. 2. How can we re…" at bounding box center [574, 676] width 713 height 853
click at [280, 329] on input "text" at bounding box center [383, 325] width 332 height 47
click at [584, 429] on fieldset "2. How can we reach you?" at bounding box center [416, 427] width 399 height 60
click at [882, 557] on form "1. Information about you. Please complete this required field. 2. How can we re…" at bounding box center [574, 676] width 713 height 853
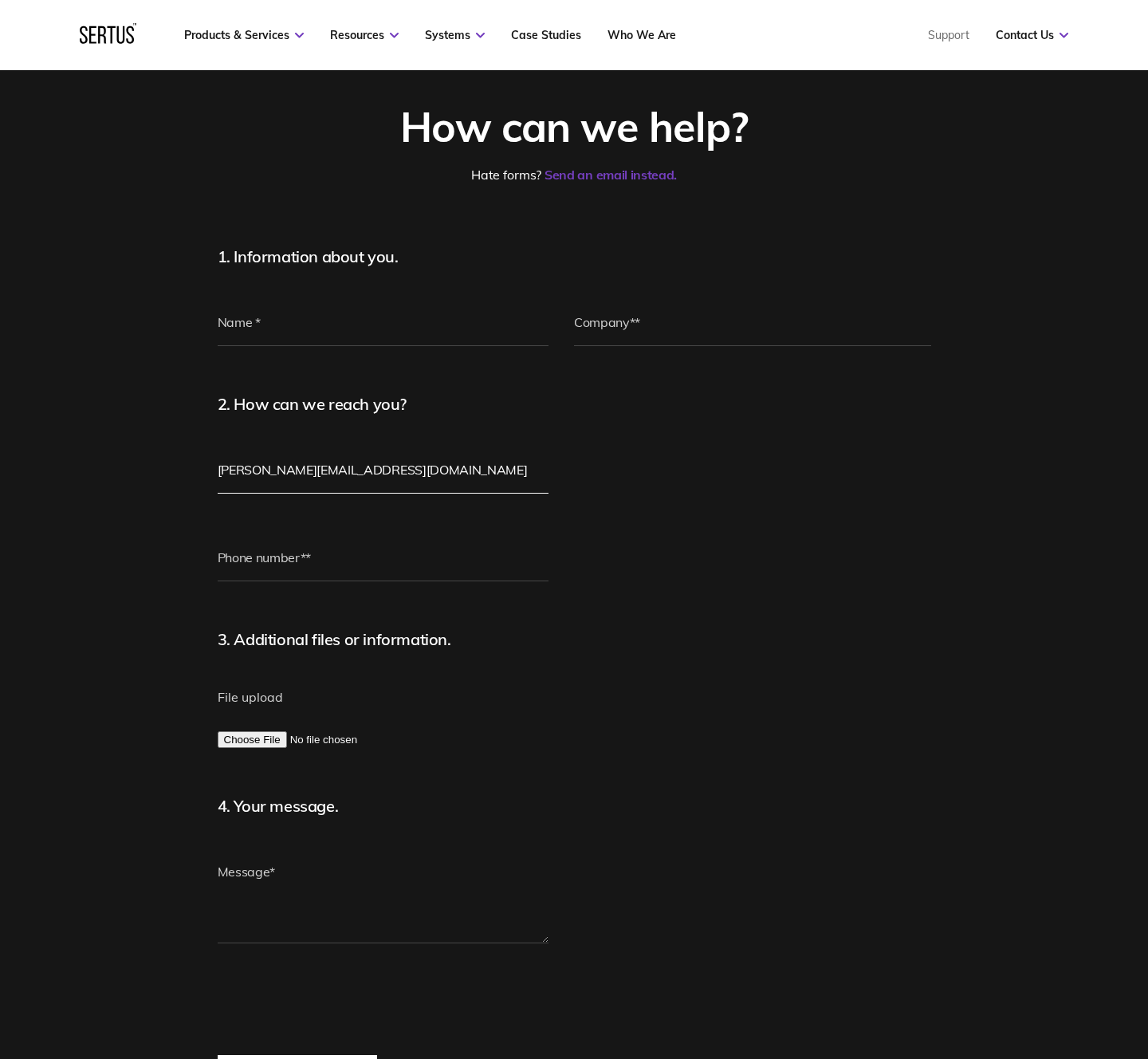
drag, startPoint x: 389, startPoint y: 468, endPoint x: 147, endPoint y: 469, distance: 242.0
click at [147, 469] on div "How can we help? Hate forms? Send an email instead. 1. Information about you. P…" at bounding box center [574, 595] width 1148 height 1176
click at [782, 595] on form "1. Information about you. Please complete this required field. 2. How can we re…" at bounding box center [574, 673] width 713 height 853
